Goal: Browse casually

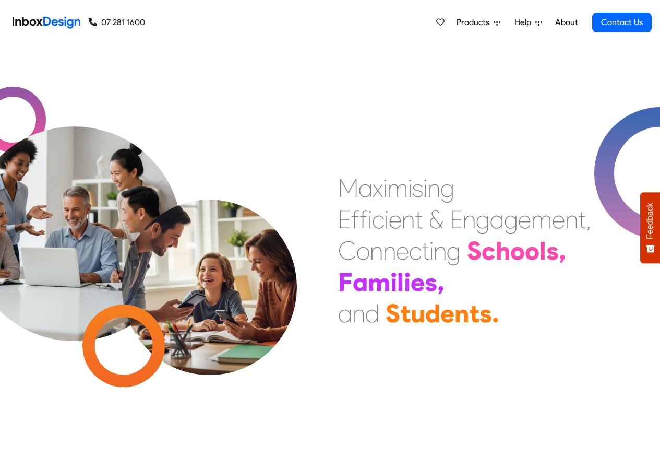
checkbox input "true"
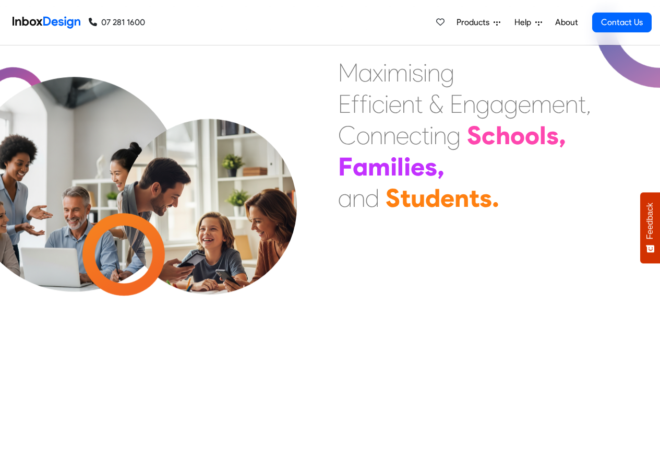
scroll to position [2917, 0]
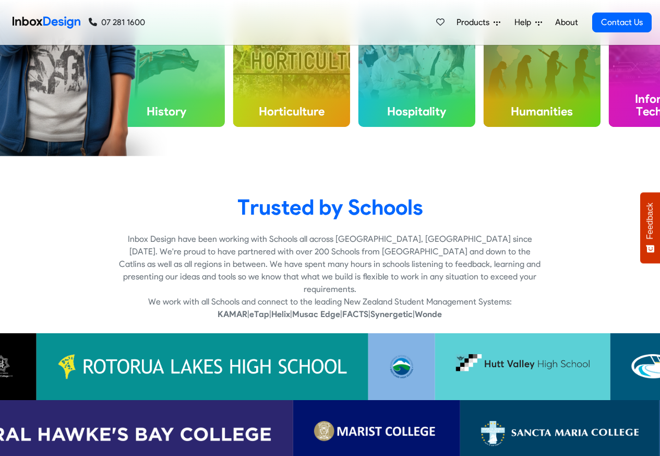
checkbox input "true"
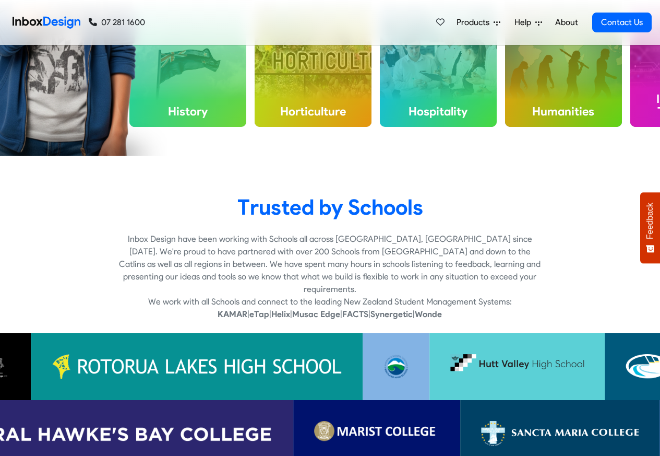
checkbox input "true"
